Goal: Information Seeking & Learning: Learn about a topic

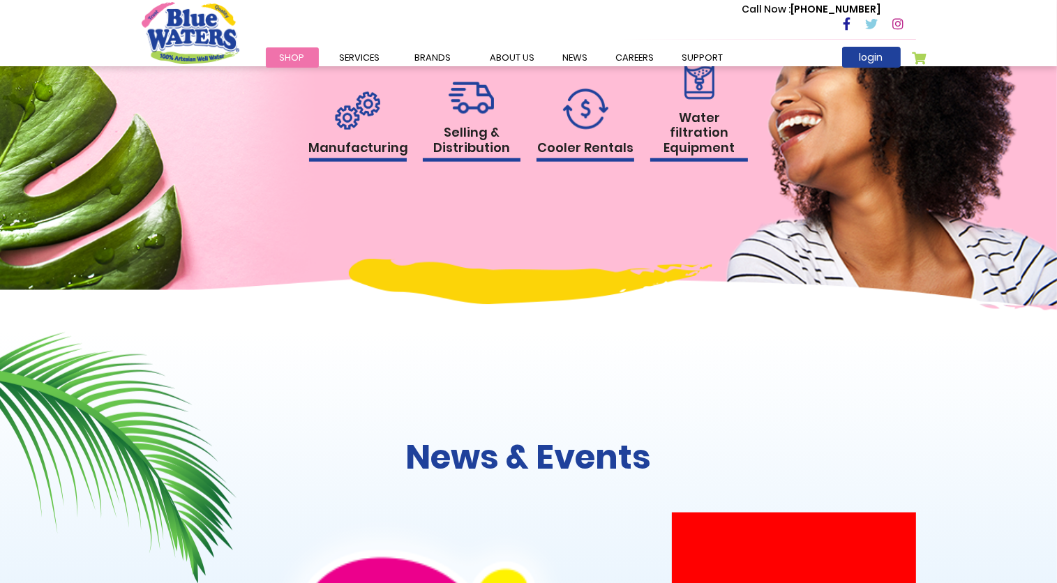
scroll to position [1484, 0]
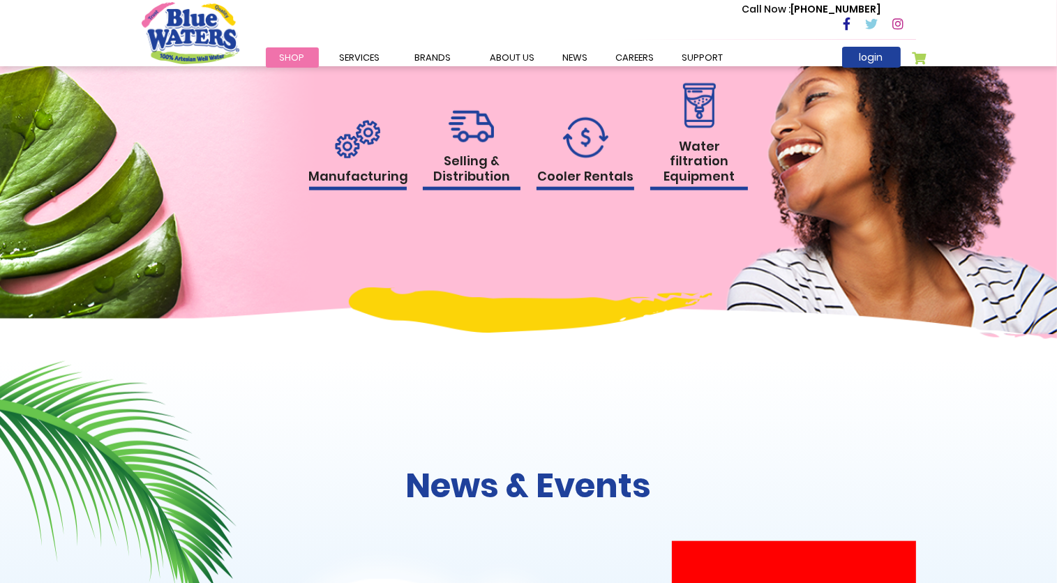
click at [374, 191] on link "Manufacturing" at bounding box center [358, 155] width 98 height 71
click at [364, 191] on h1 "Manufacturing" at bounding box center [358, 180] width 98 height 22
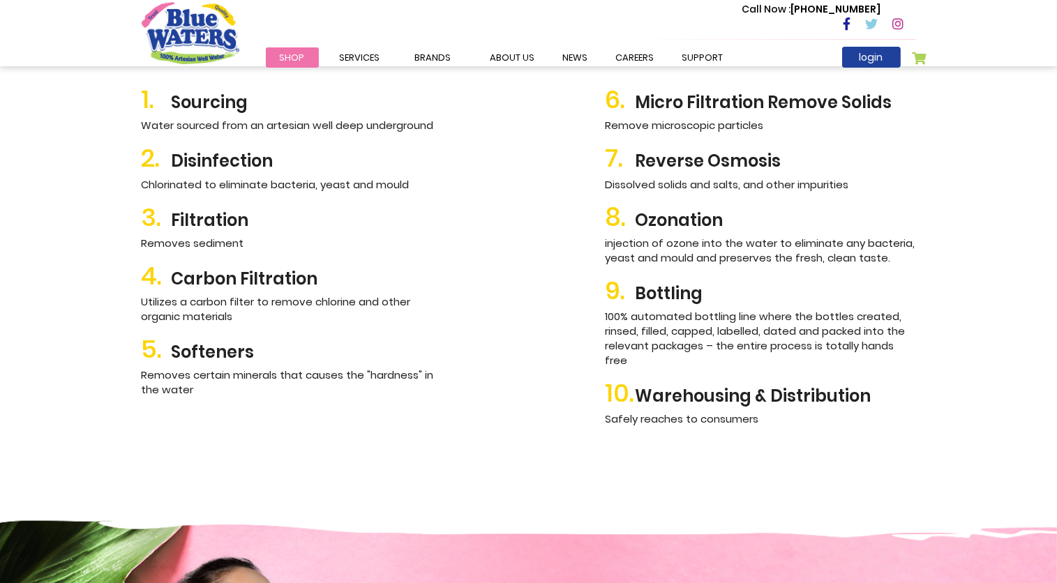
scroll to position [1526, 0]
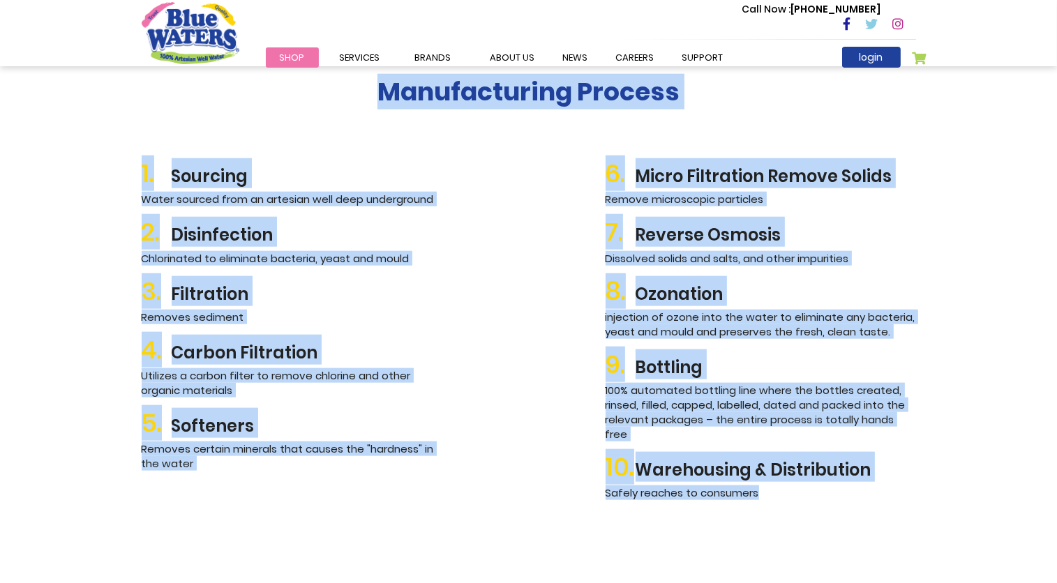
drag, startPoint x: 376, startPoint y: 88, endPoint x: 866, endPoint y: 481, distance: 628.0
click at [866, 481] on div "Manufacturing Process 1. Sourcing Water sourced from an artesian well deep unde…" at bounding box center [529, 336] width 796 height 519
copy div "Manufacturing Process 1. Sourcing Water sourced from an artesian well deep unde…"
click at [499, 174] on div "1. Sourcing Water sourced from an artesian well deep underground 2. Disinfectio…" at bounding box center [529, 327] width 796 height 359
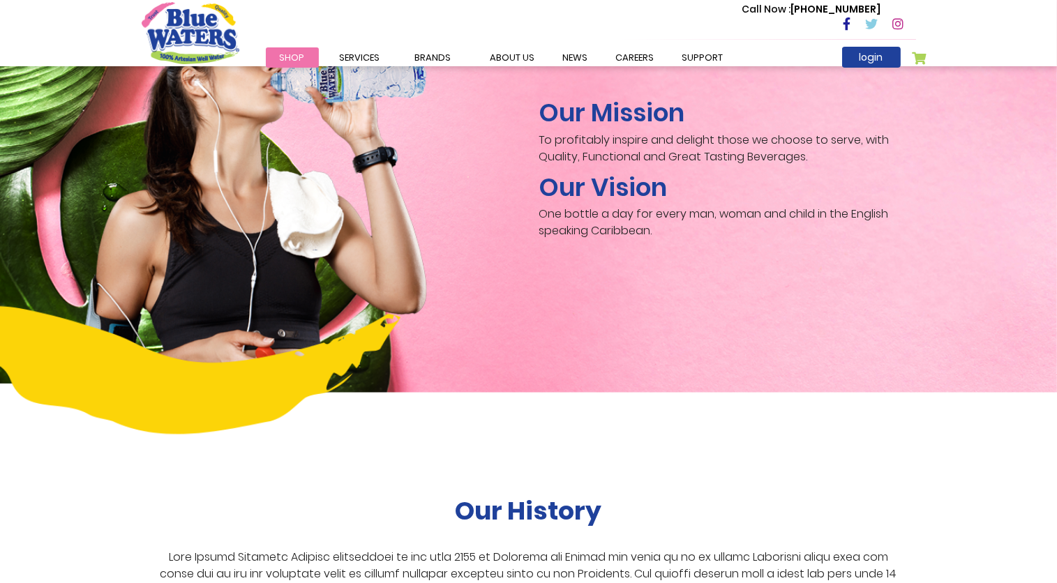
scroll to position [2152, 0]
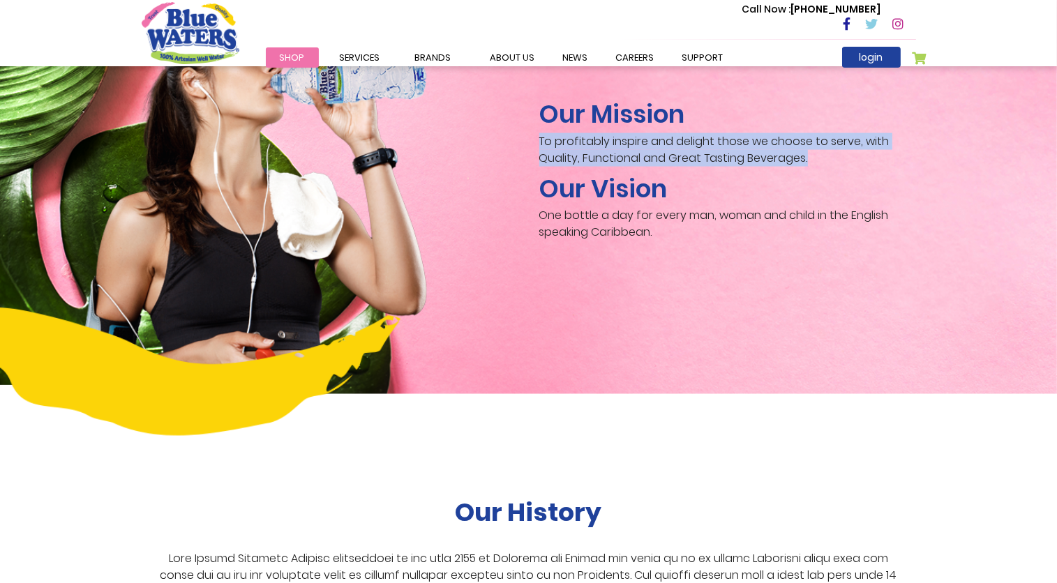
drag, startPoint x: 542, startPoint y: 126, endPoint x: 831, endPoint y: 149, distance: 290.5
click at [831, 149] on p "To profitably inspire and delight those we choose to serve, with Quality, Funct…" at bounding box center [727, 149] width 377 height 33
copy p "To profitably inspire and delight those we choose to serve, with Quality, Funct…"
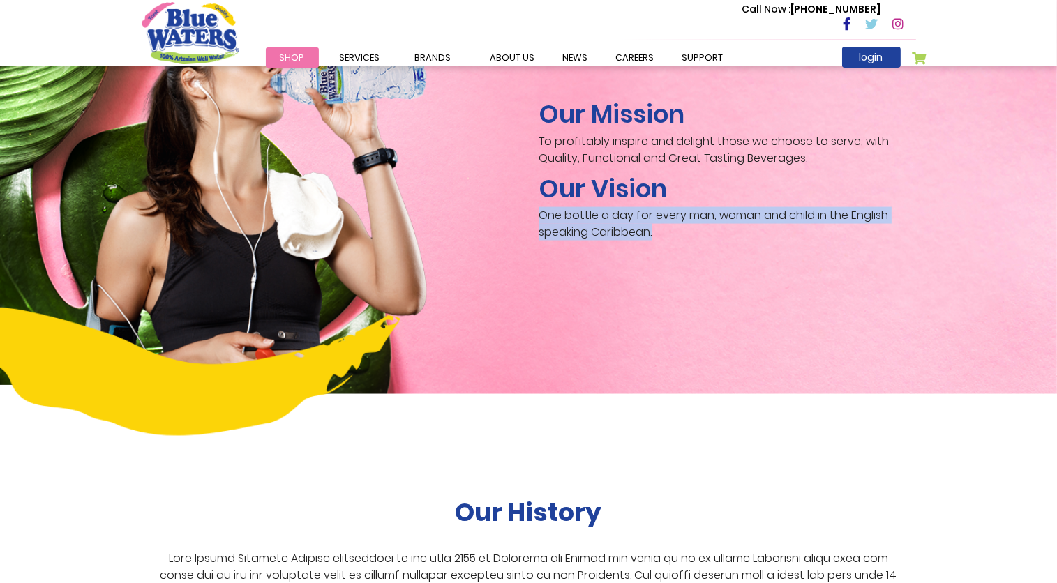
drag, startPoint x: 542, startPoint y: 202, endPoint x: 655, endPoint y: 219, distance: 115.0
click at [655, 219] on p "One bottle a day for every man, woman and child in the English speaking Caribbe…" at bounding box center [727, 223] width 377 height 33
drag, startPoint x: 655, startPoint y: 219, endPoint x: 616, endPoint y: 202, distance: 43.2
copy p "One bottle a day for every man, woman and child in the English speaking Caribbe…"
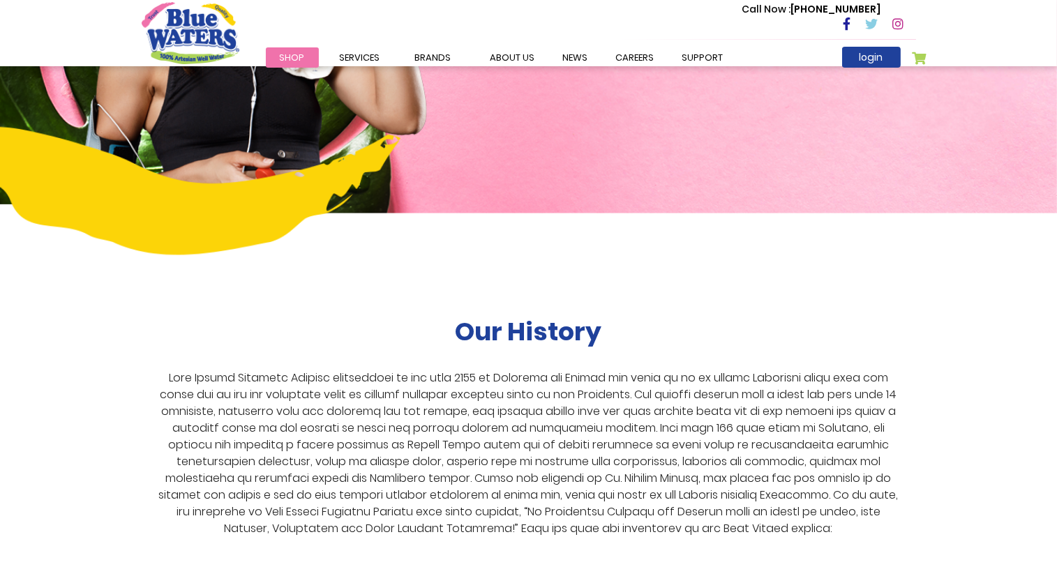
scroll to position [2451, 0]
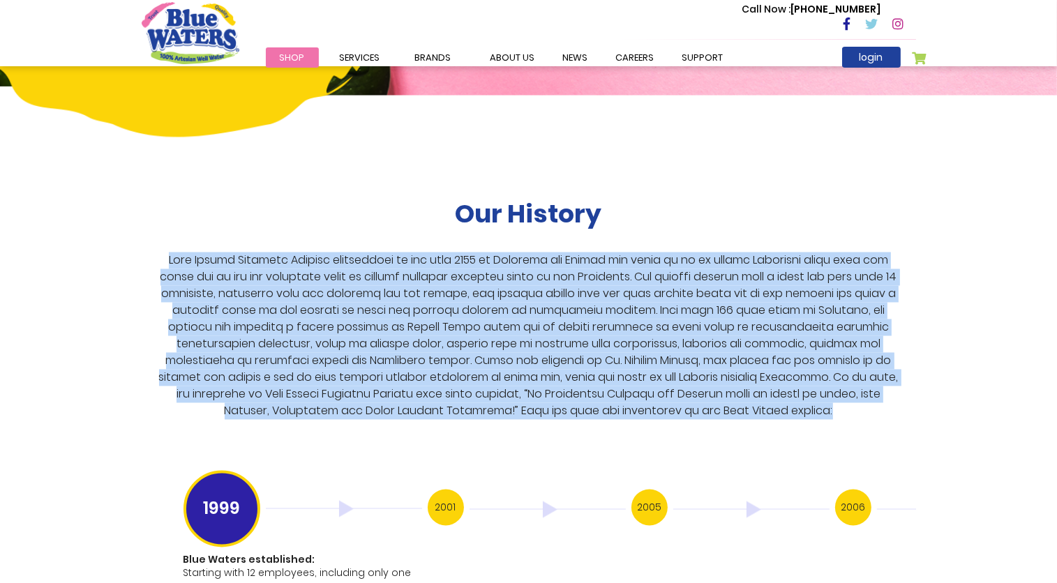
drag, startPoint x: 158, startPoint y: 244, endPoint x: 828, endPoint y: 397, distance: 687.2
click at [828, 397] on p at bounding box center [529, 336] width 752 height 167
copy p "Blue Waters Products Limited established in the year [DATE] in [GEOGRAPHIC_DATA…"
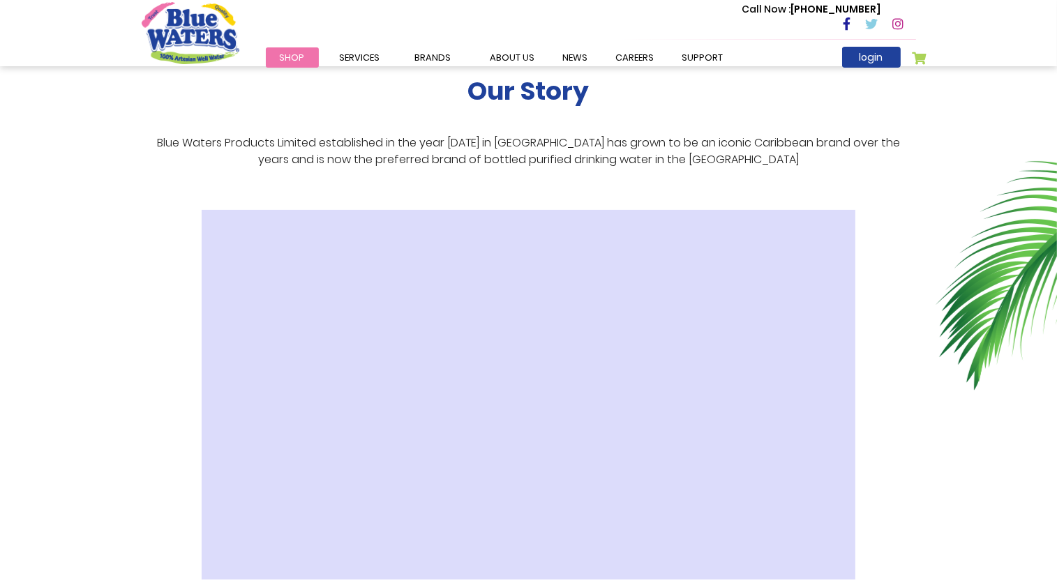
scroll to position [0, 0]
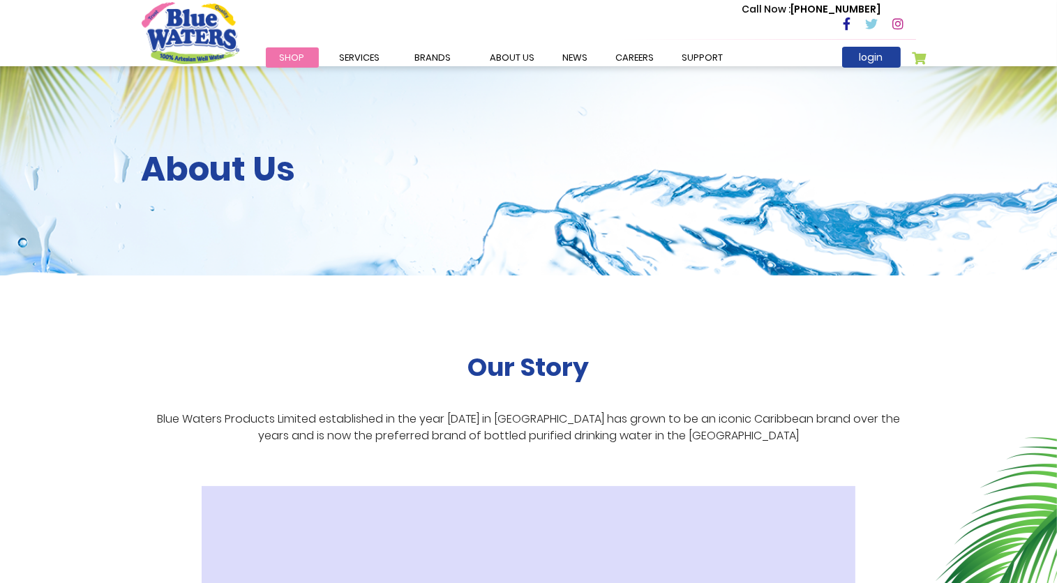
drag, startPoint x: 585, startPoint y: 10, endPoint x: 198, endPoint y: 29, distance: 387.1
click at [198, 29] on img "store logo" at bounding box center [191, 32] width 98 height 61
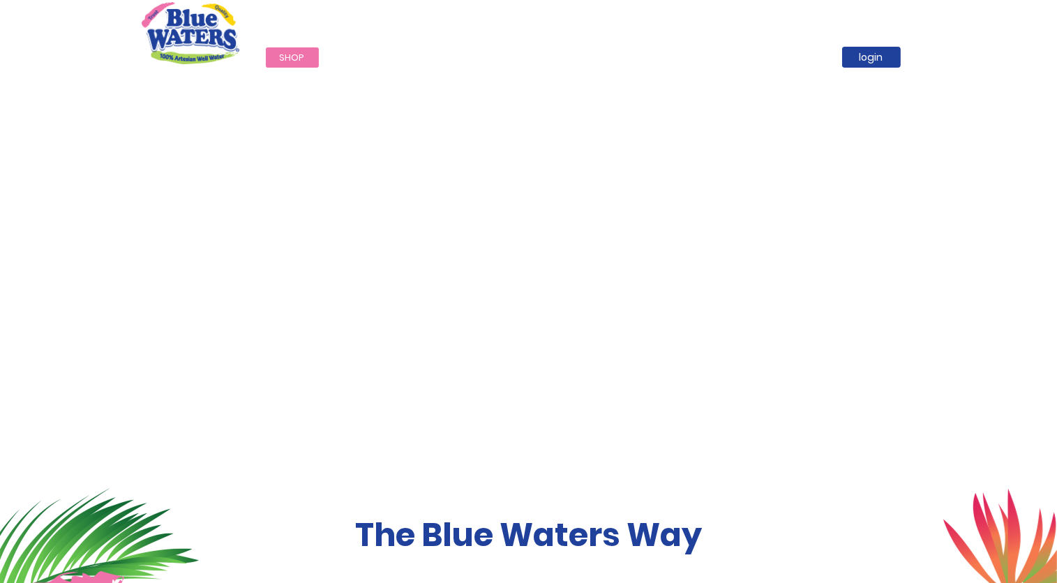
drag, startPoint x: 260, startPoint y: 75, endPoint x: 549, endPoint y: 491, distance: 506.4
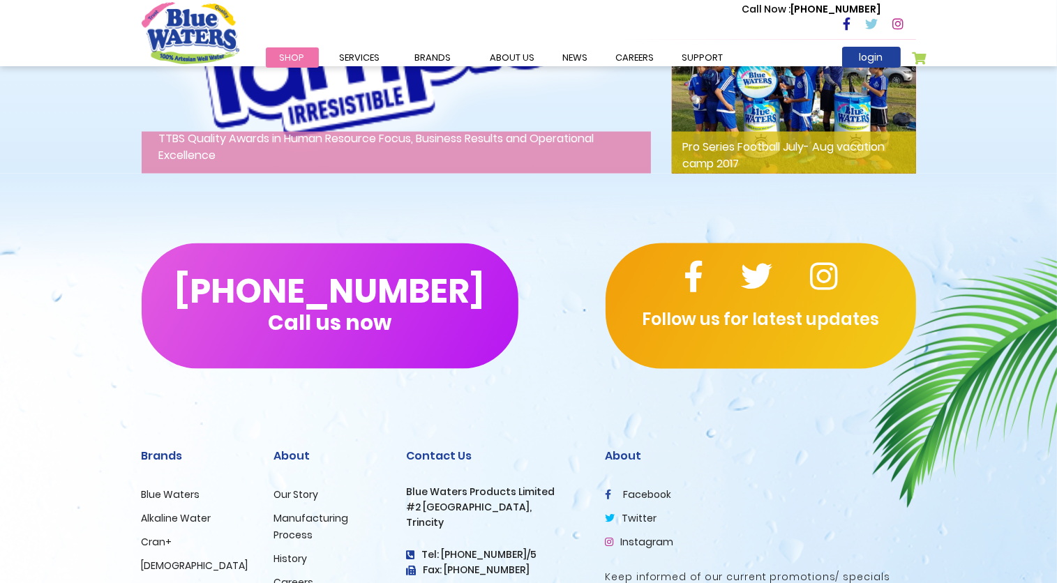
scroll to position [2328, 0]
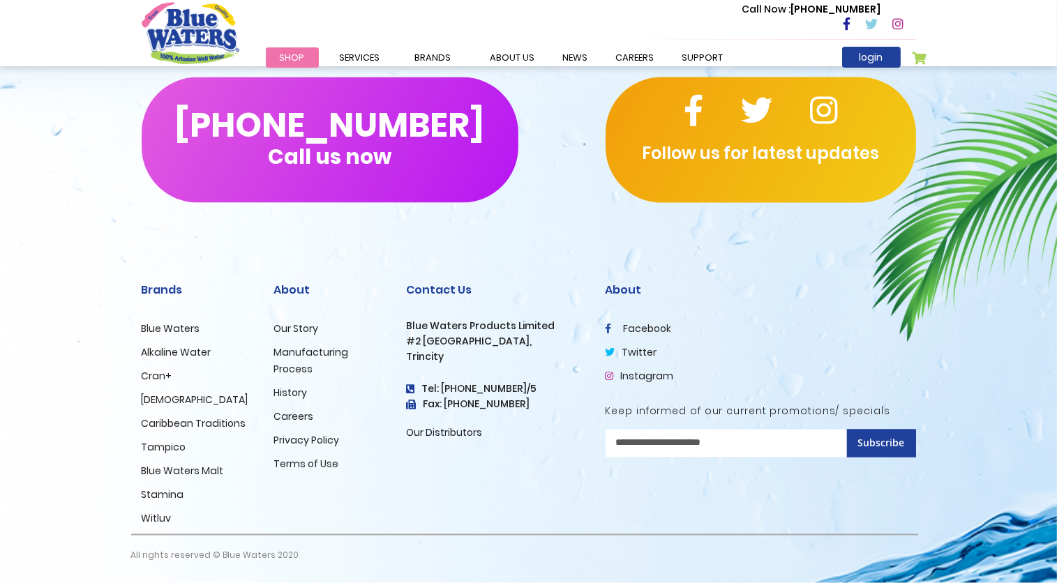
click at [616, 375] on link "Instagram" at bounding box center [640, 377] width 68 height 14
